Goal: Information Seeking & Learning: Check status

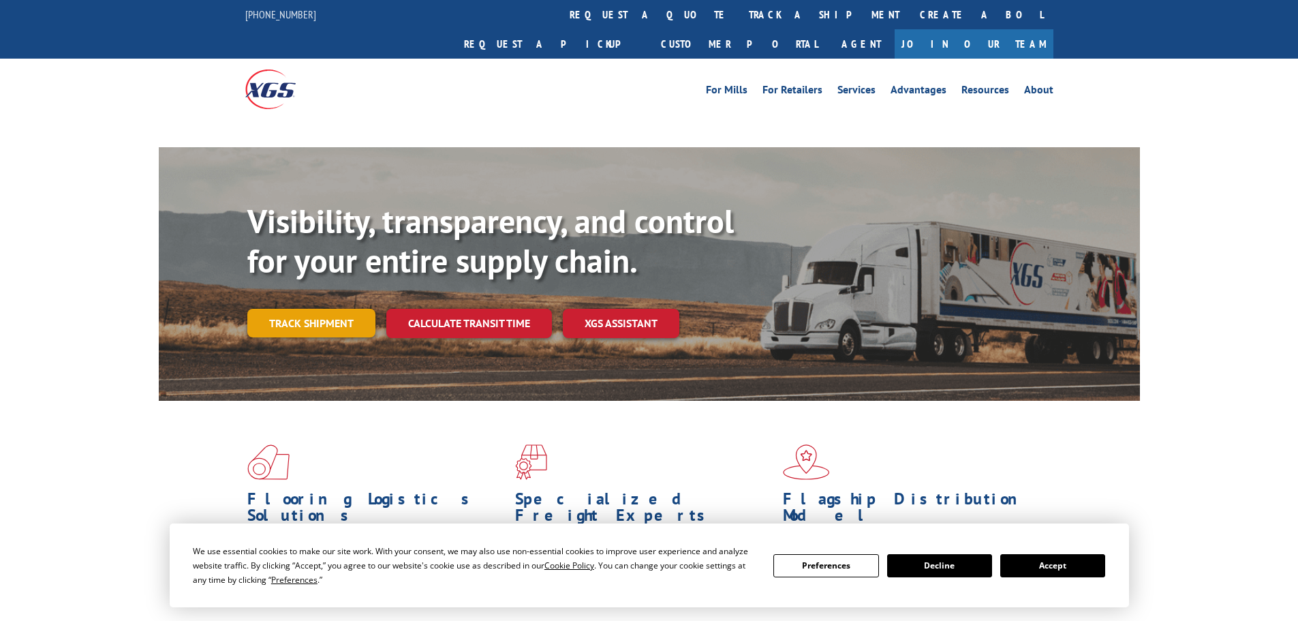
click at [304, 309] on link "Track shipment" at bounding box center [311, 323] width 128 height 29
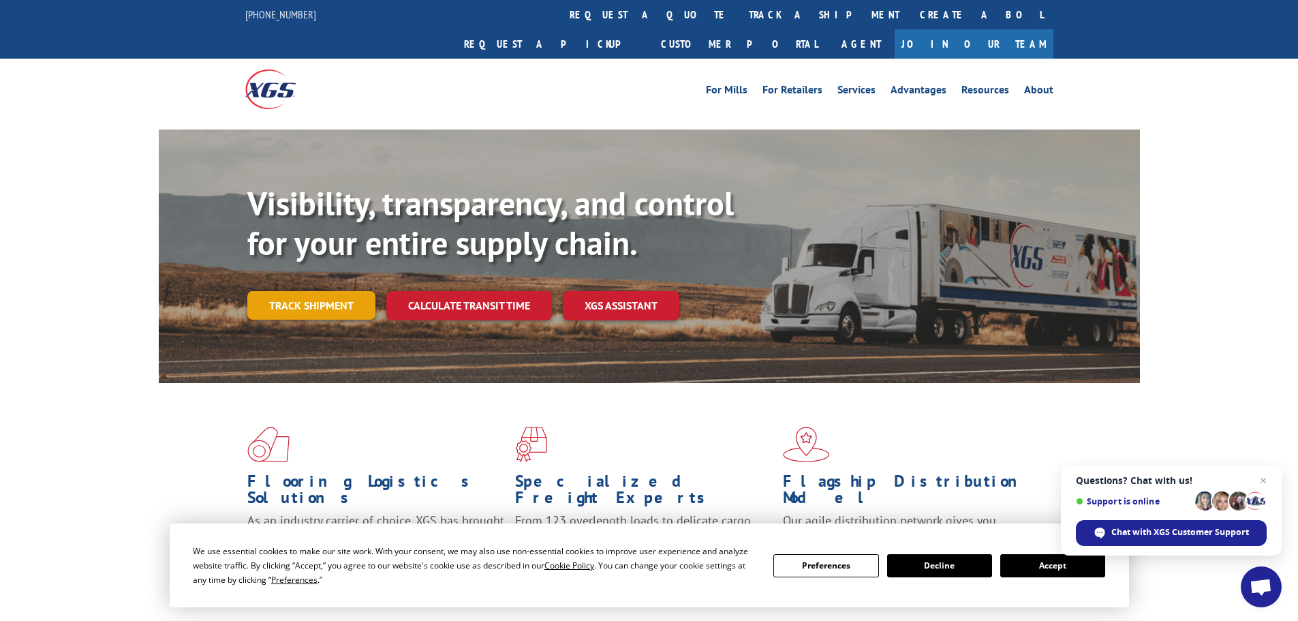
click at [346, 291] on link "Track shipment" at bounding box center [311, 305] width 128 height 29
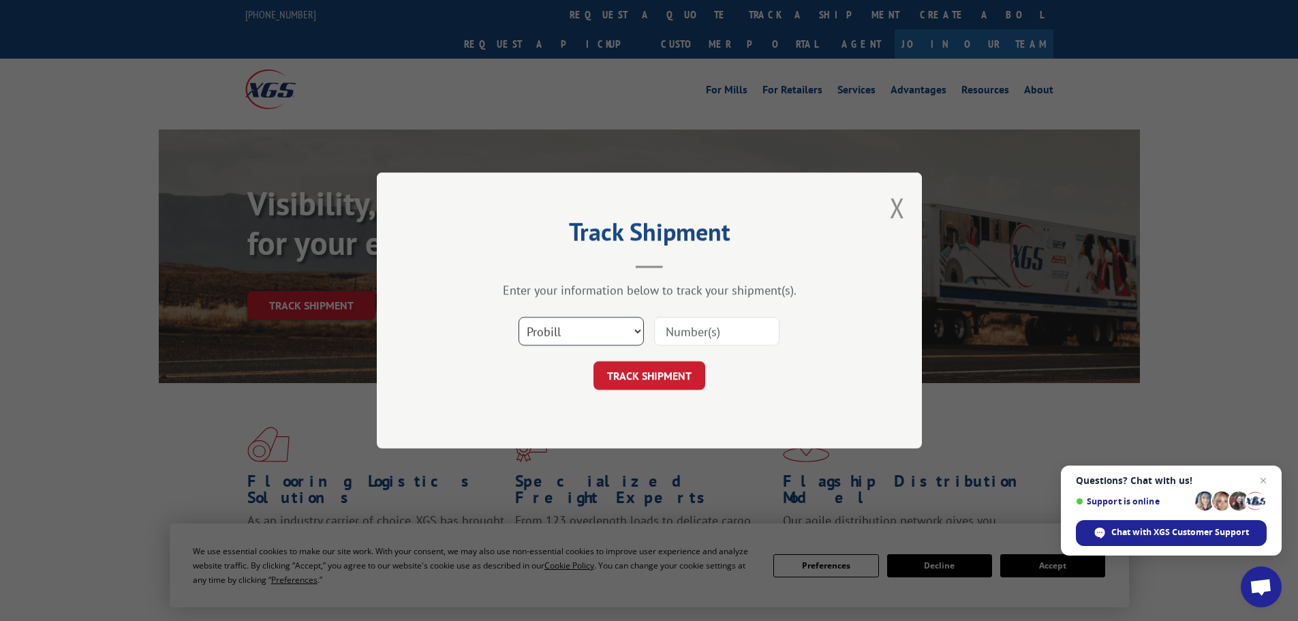
click at [617, 337] on select "Select category... Probill BOL PO" at bounding box center [581, 331] width 125 height 29
select select "po"
click at [519, 317] on select "Select category... Probill BOL PO" at bounding box center [581, 331] width 125 height 29
click at [711, 324] on input at bounding box center [716, 331] width 125 height 29
paste input "83527959"
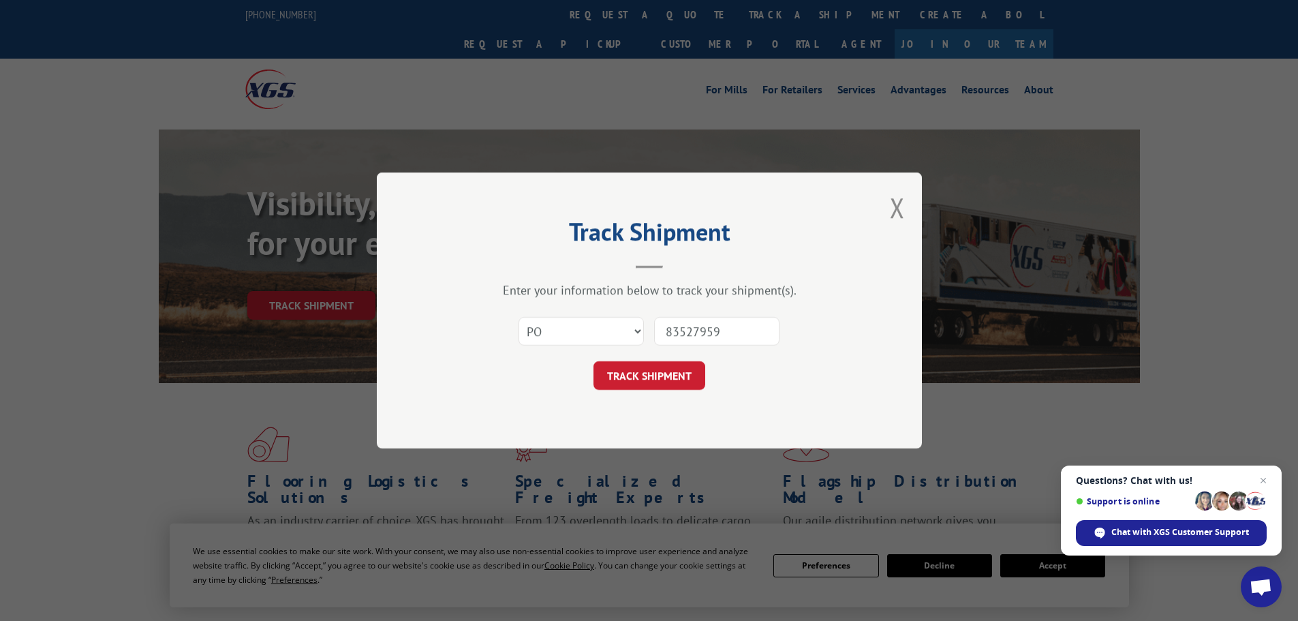
type input "83527959"
click at [594, 361] on button "TRACK SHIPMENT" at bounding box center [650, 375] width 112 height 29
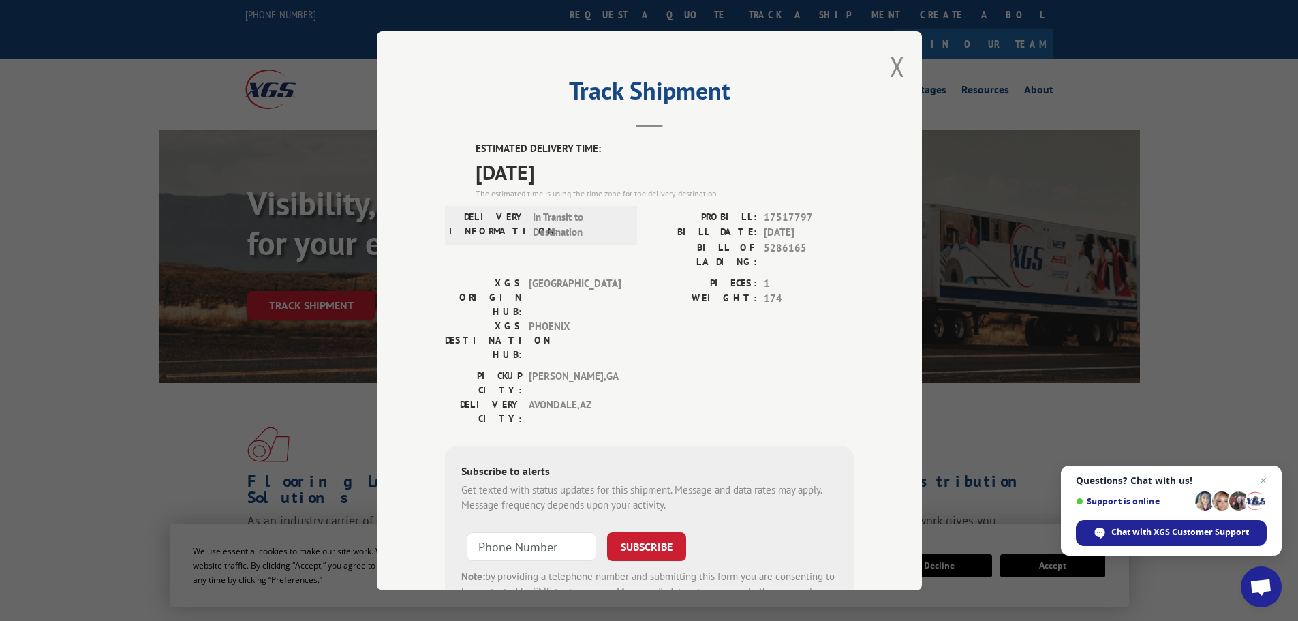
drag, startPoint x: 561, startPoint y: 177, endPoint x: 474, endPoint y: 169, distance: 87.6
click at [476, 169] on span "[DATE]" at bounding box center [665, 171] width 378 height 31
copy span "[DATE]"
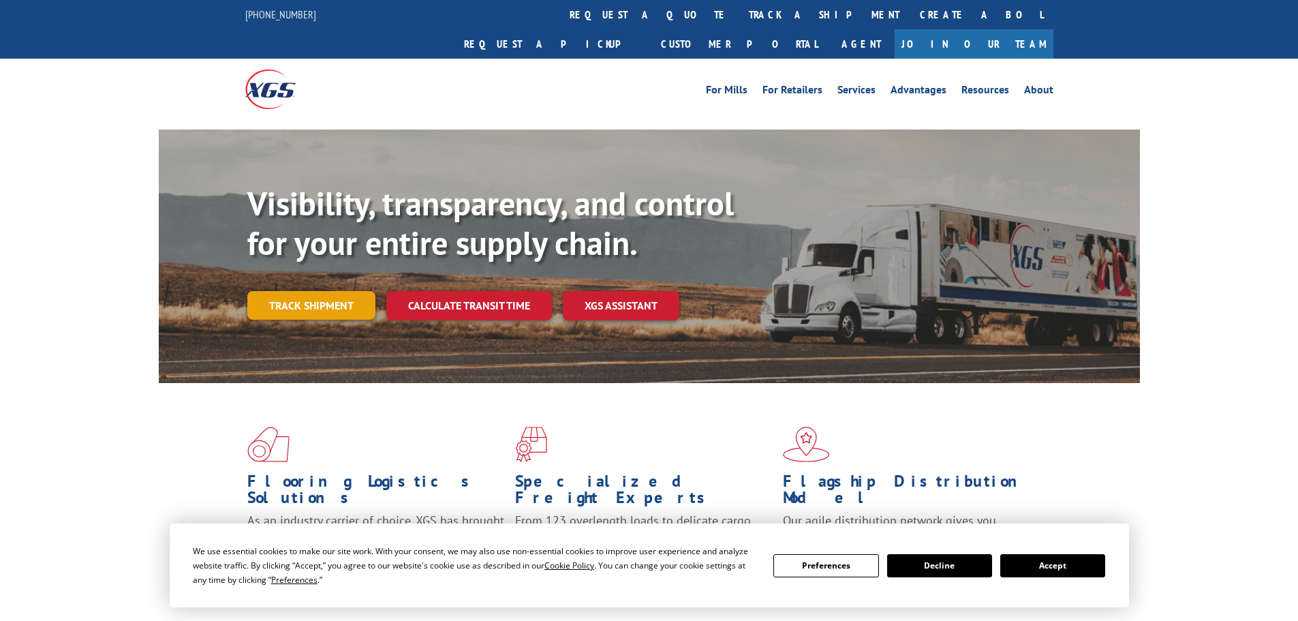
click at [306, 291] on link "Track shipment" at bounding box center [311, 305] width 128 height 29
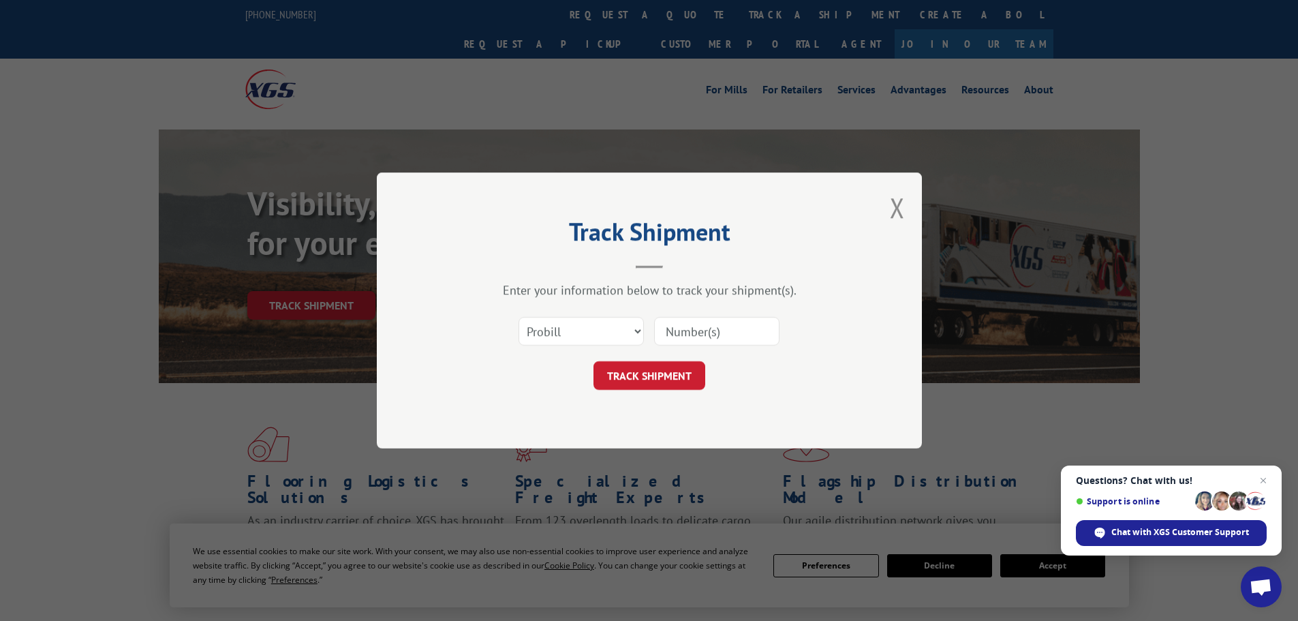
click at [742, 326] on input at bounding box center [716, 331] width 125 height 29
paste input "17472579"
type input "17472579"
click at [684, 367] on button "TRACK SHIPMENT" at bounding box center [650, 375] width 112 height 29
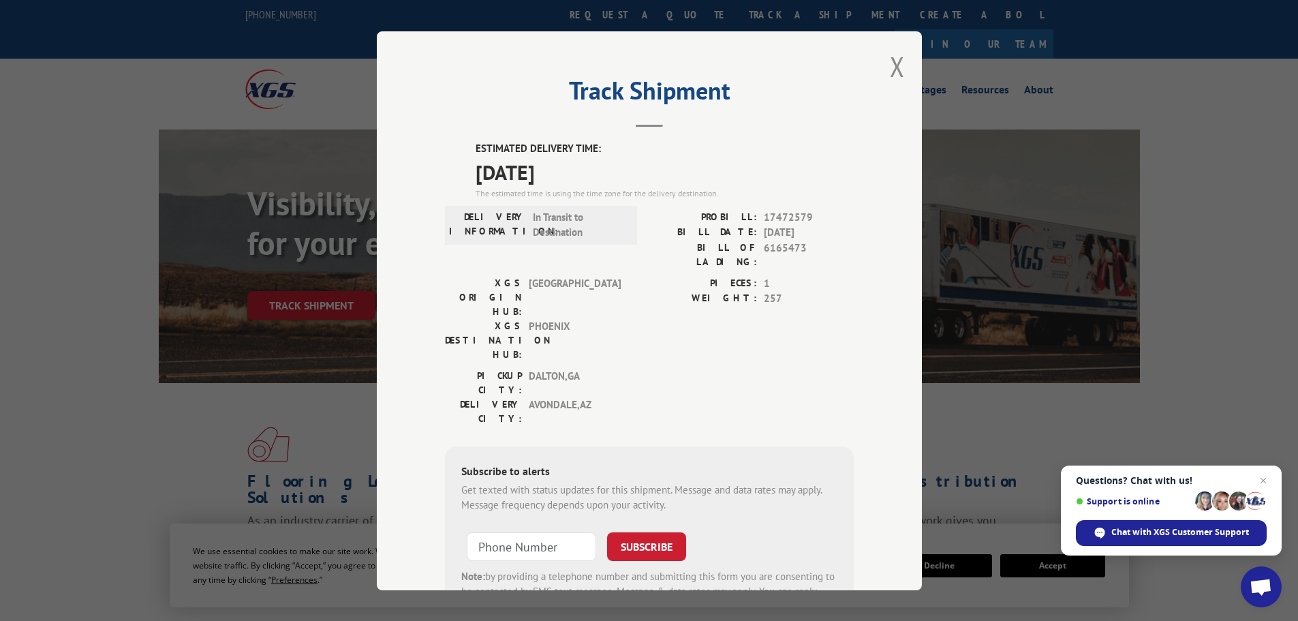
drag, startPoint x: 574, startPoint y: 177, endPoint x: 463, endPoint y: 161, distance: 111.6
click at [463, 161] on div "ESTIMATED DELIVERY TIME: [DATE] The estimated time is using the time zone for t…" at bounding box center [649, 386] width 409 height 490
copy span "[DATE]"
